Goal: Transaction & Acquisition: Purchase product/service

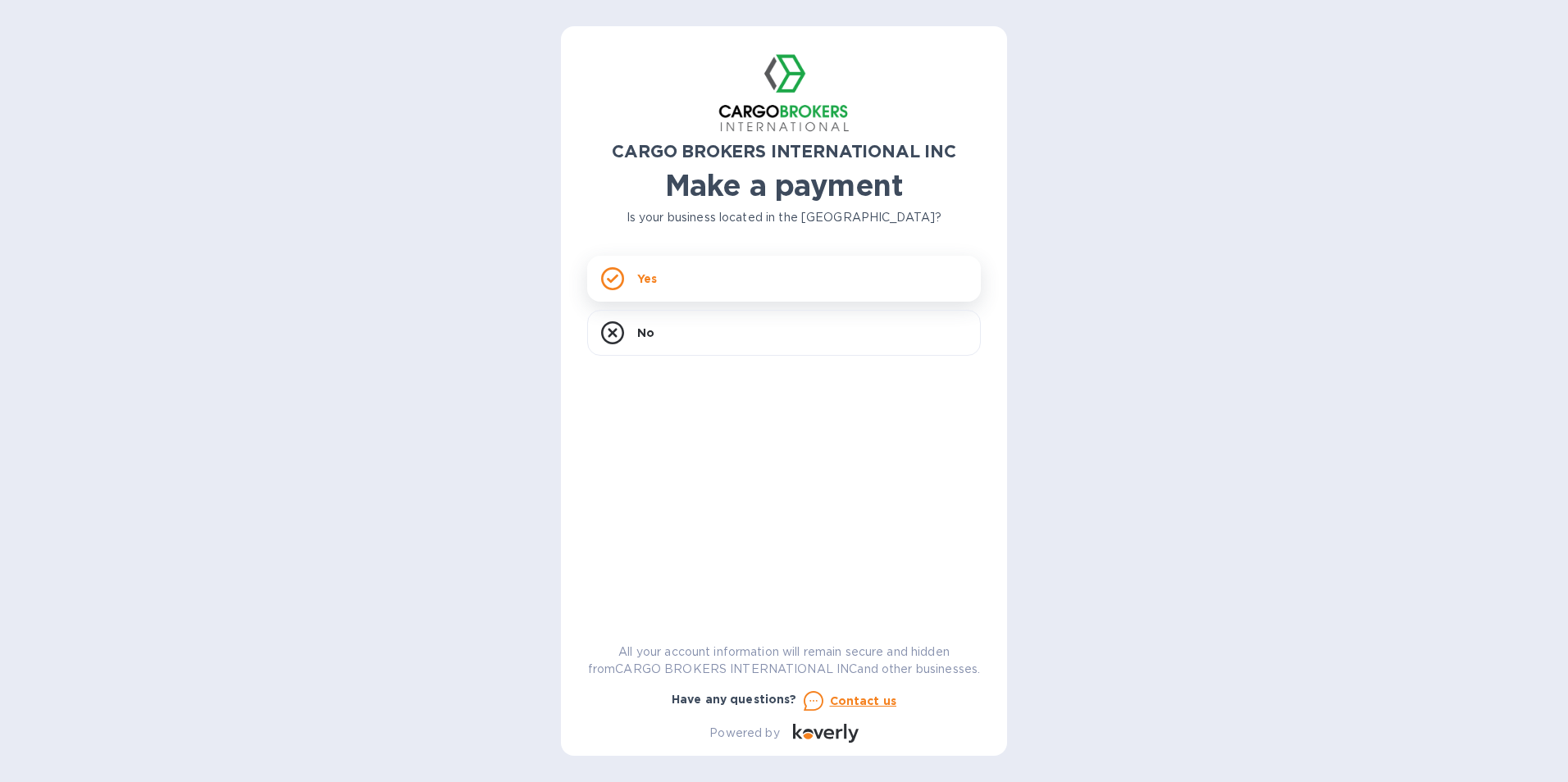
click at [715, 275] on div "Yes" at bounding box center [784, 279] width 393 height 46
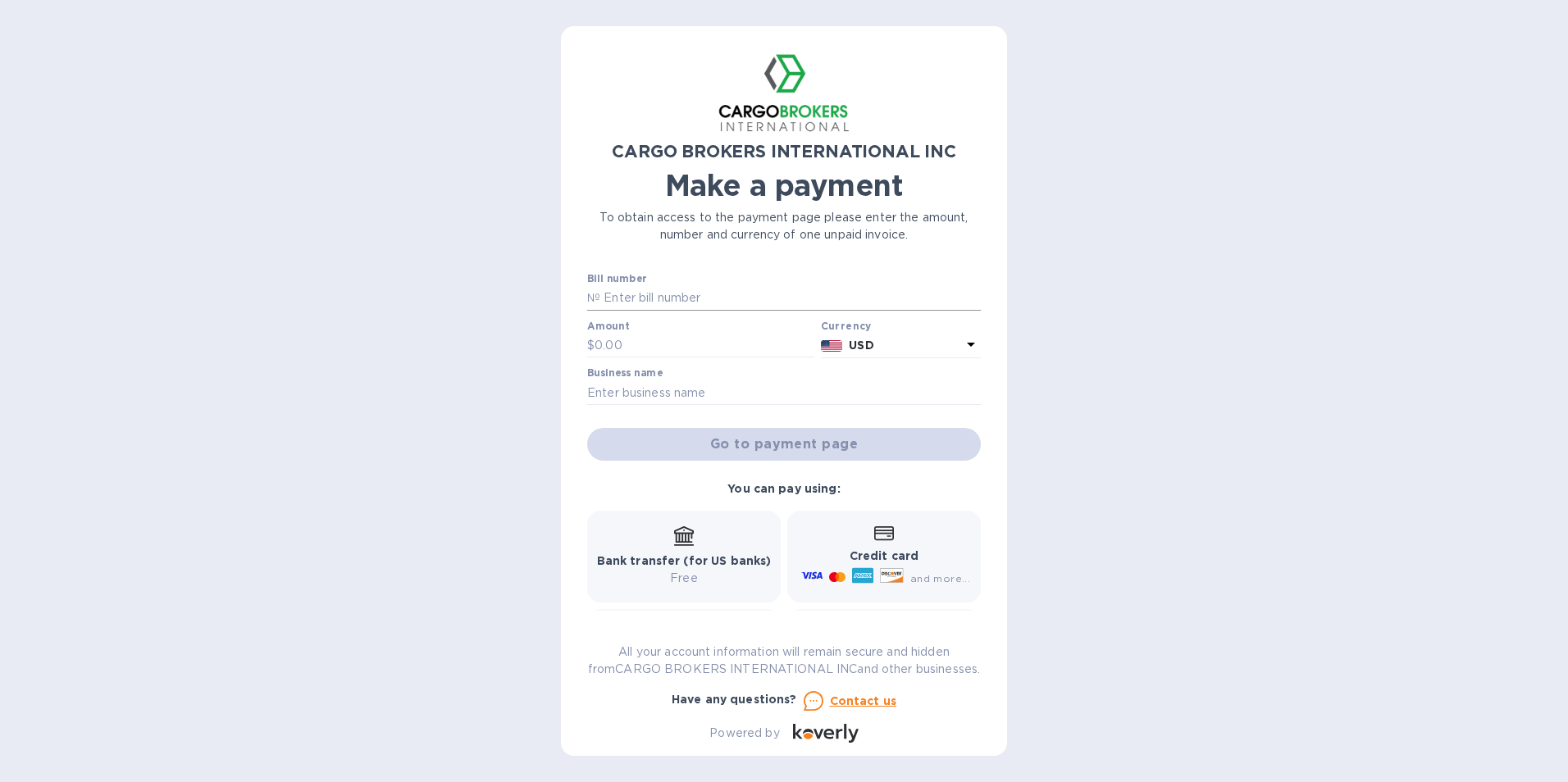
click at [689, 291] on input "text" at bounding box center [790, 298] width 380 height 25
type input "800044477"
click at [660, 351] on input "text" at bounding box center [703, 346] width 219 height 25
type input "180.00"
click at [634, 396] on input "text" at bounding box center [784, 392] width 393 height 25
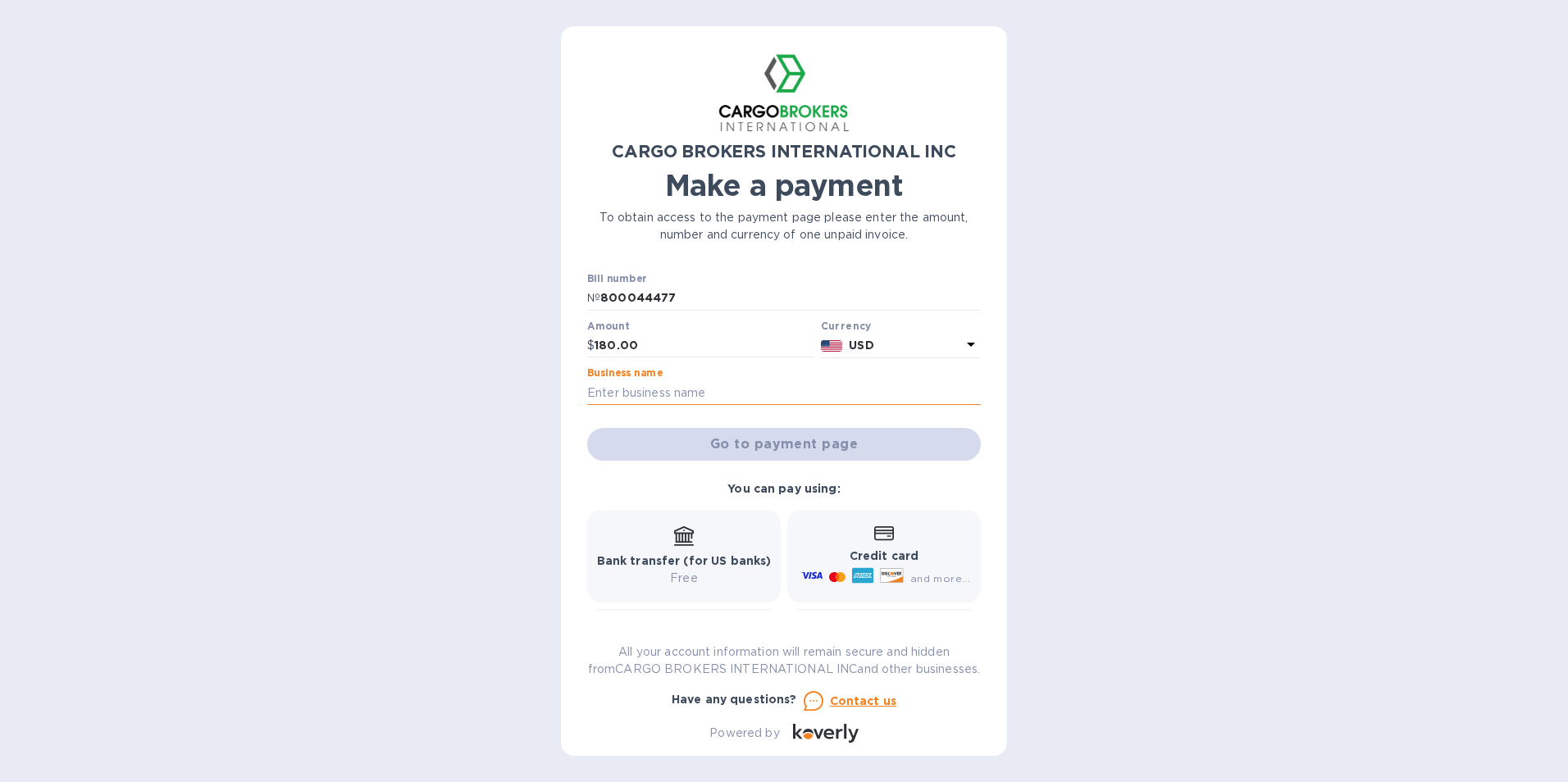
type input "igas [GEOGRAPHIC_DATA]"
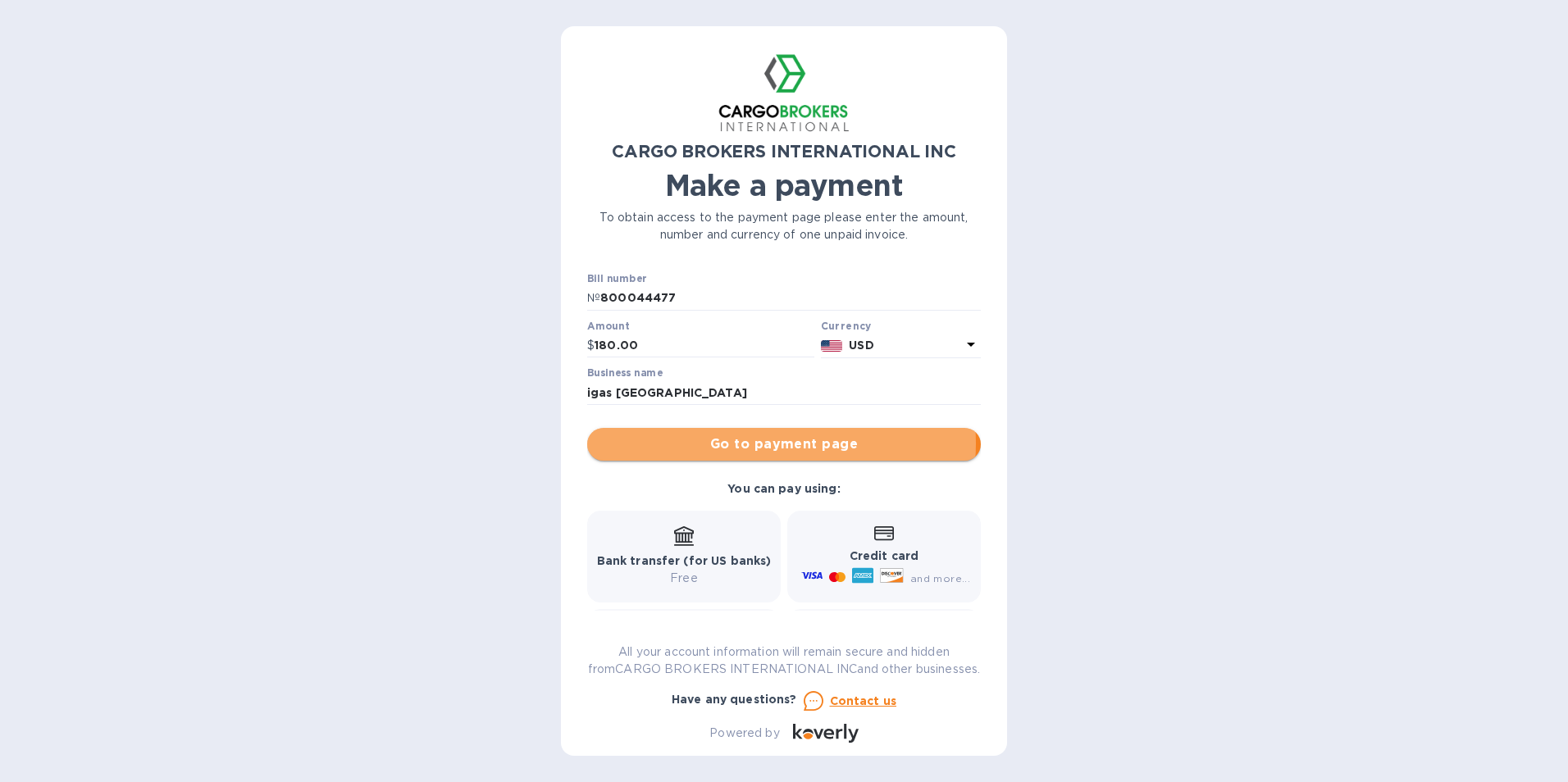
click at [770, 443] on span "Go to payment page" at bounding box center [784, 444] width 368 height 20
